Goal: Information Seeking & Learning: Learn about a topic

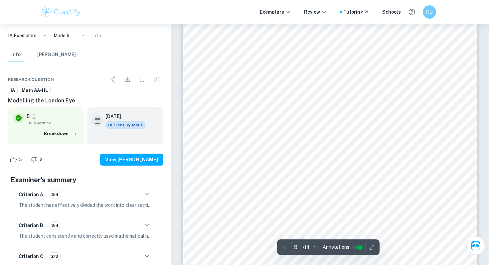
scroll to position [3503, 0]
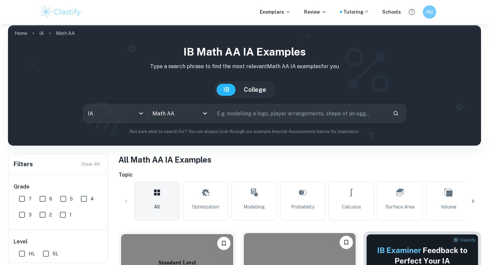
scroll to position [5, 0]
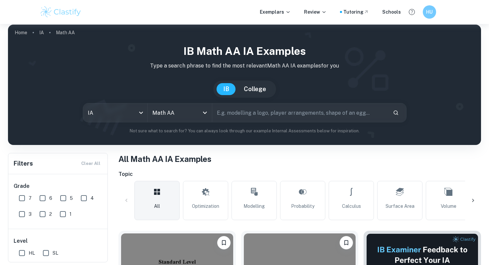
click at [242, 113] on input "text" at bounding box center [299, 112] width 175 height 19
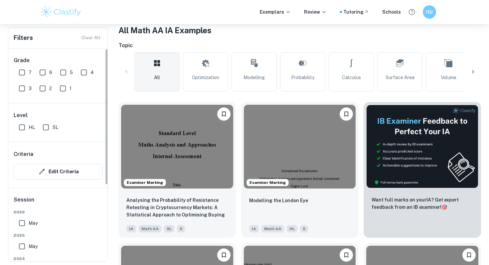
click at [21, 129] on input "HL" at bounding box center [21, 127] width 13 height 13
checkbox input "true"
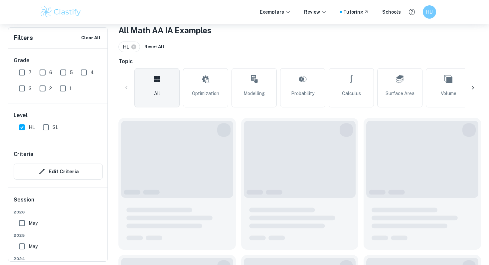
click at [22, 75] on input "7" at bounding box center [21, 72] width 13 height 13
checkbox input "true"
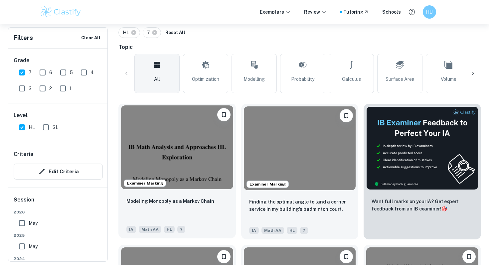
scroll to position [151, 0]
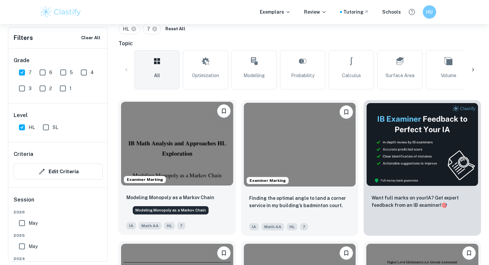
click at [189, 195] on p "Modeling Monopoly as a Markov Chain" at bounding box center [170, 197] width 88 height 7
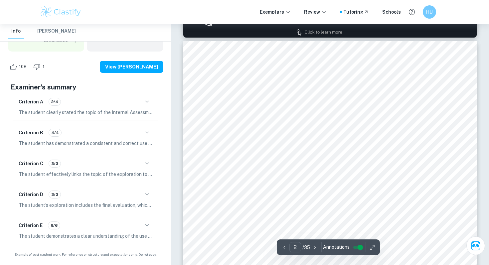
scroll to position [428, 0]
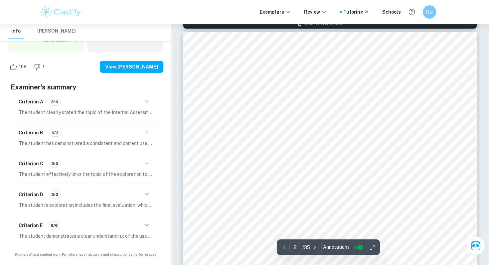
click at [212, 201] on span "Conclusion ....................................................................…" at bounding box center [312, 200] width 224 height 5
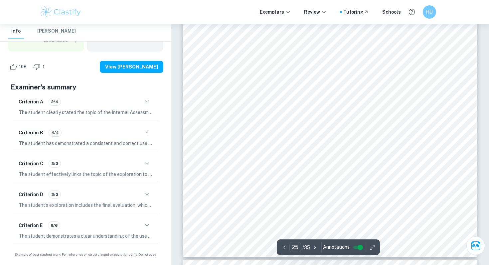
scroll to position [9381, 0]
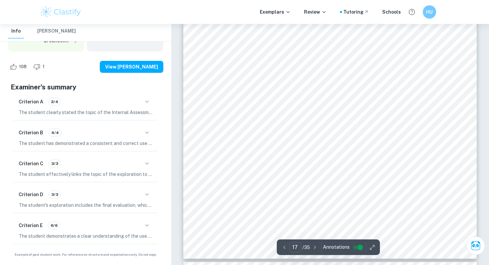
type input "16"
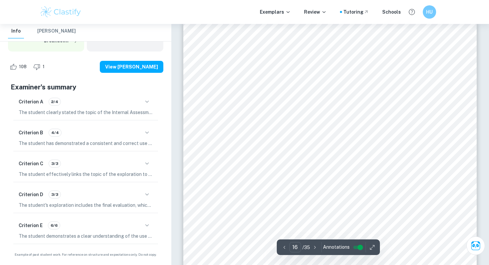
scroll to position [5796, 0]
